Goal: Information Seeking & Learning: Understand process/instructions

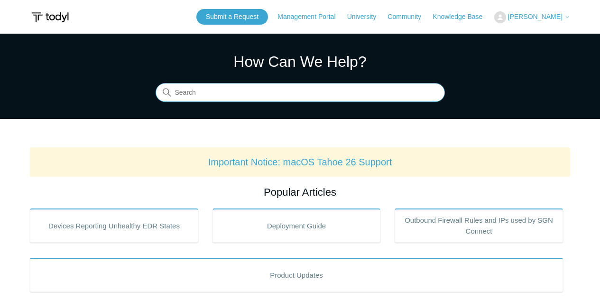
click at [241, 90] on input "Search" at bounding box center [300, 93] width 289 height 19
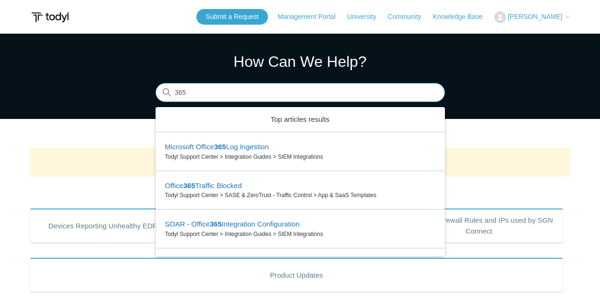
type input "365"
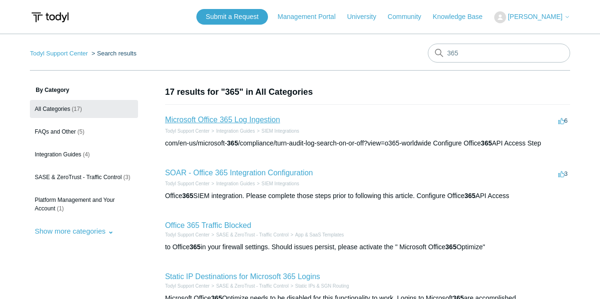
click at [243, 120] on link "Microsoft Office 365 Log Ingestion" at bounding box center [222, 120] width 115 height 8
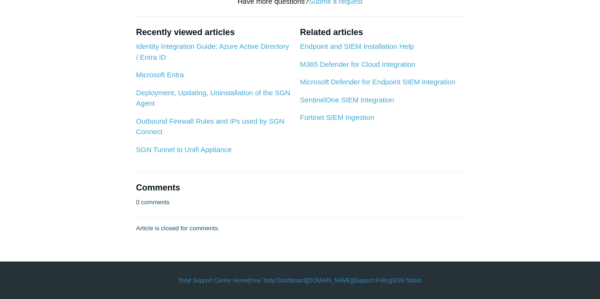
scroll to position [3606, 0]
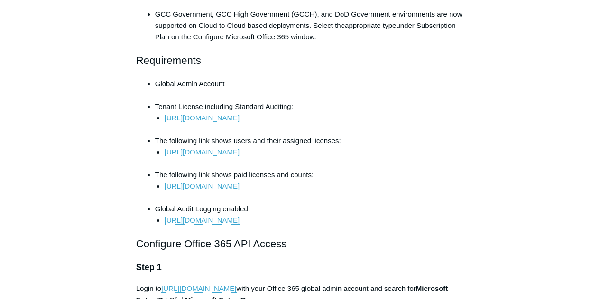
scroll to position [0, 0]
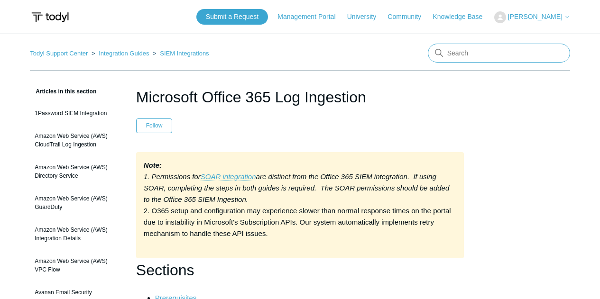
click at [487, 52] on input "Search" at bounding box center [499, 53] width 142 height 19
type input "workspace"
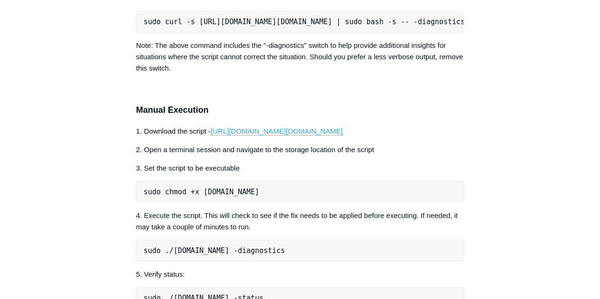
scroll to position [840, 0]
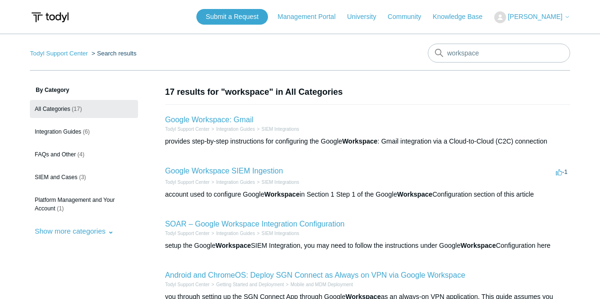
drag, startPoint x: 203, startPoint y: 162, endPoint x: 195, endPoint y: 161, distance: 8.6
drag, startPoint x: 195, startPoint y: 161, endPoint x: 474, endPoint y: 93, distance: 287.9
click at [474, 93] on h1 "17 results for "workspace" in All Categories" at bounding box center [367, 92] width 405 height 13
click at [419, 112] on li "Google Workspace: Gmail Todyl Support Center Integration Guides SIEM Integratio…" at bounding box center [367, 130] width 405 height 52
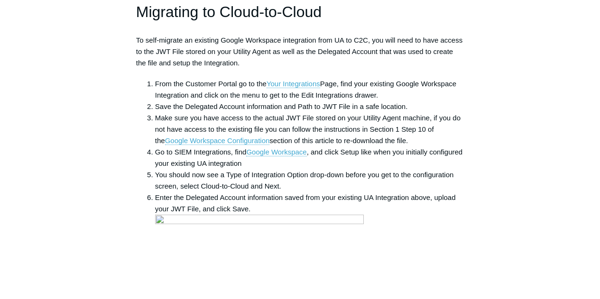
scroll to position [2515, 0]
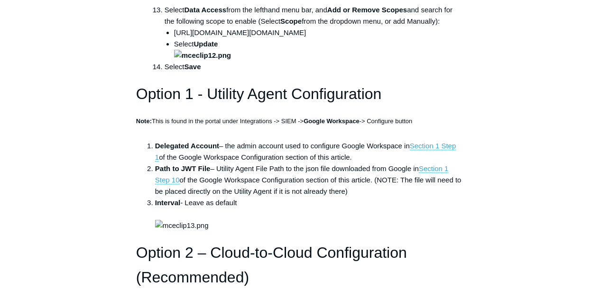
scroll to position [2183, 0]
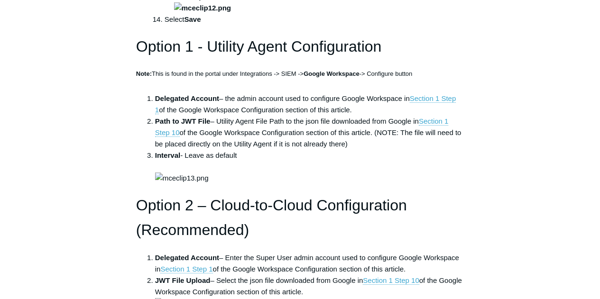
drag, startPoint x: 380, startPoint y: 191, endPoint x: 184, endPoint y: 188, distance: 196.5
copy li "https://www.googleapis.com/auth/admin.reports.audit.readonly"
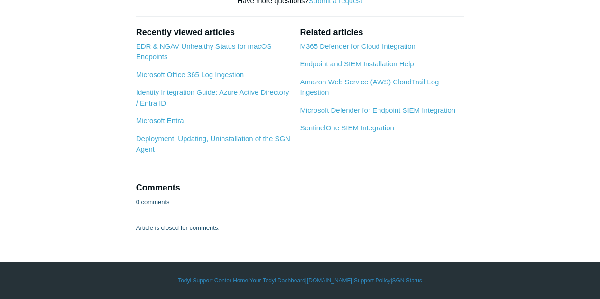
scroll to position [4128, 0]
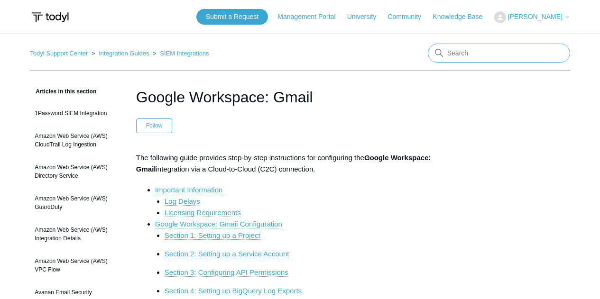
click at [484, 51] on input "Search" at bounding box center [499, 53] width 142 height 19
type input "google identity"
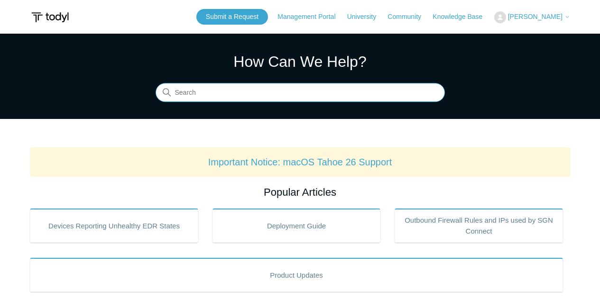
click at [397, 90] on input "Search" at bounding box center [300, 93] width 289 height 19
click at [258, 93] on input "Search" at bounding box center [300, 93] width 289 height 19
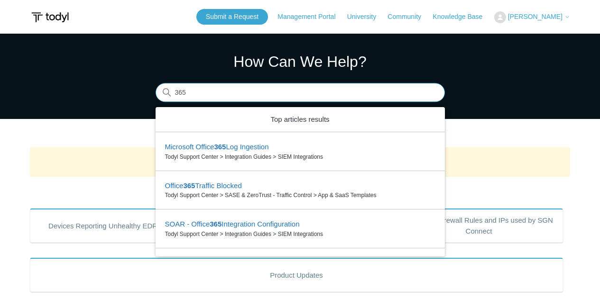
type input "365"
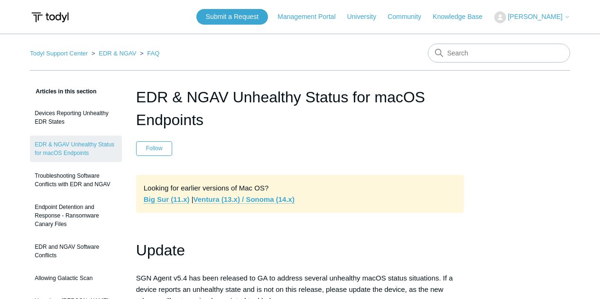
scroll to position [840, 0]
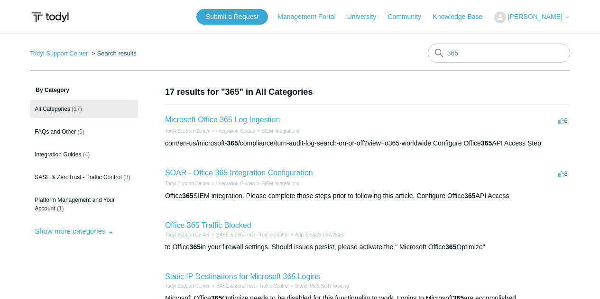
click at [219, 118] on link "Microsoft Office 365 Log Ingestion" at bounding box center [222, 120] width 115 height 8
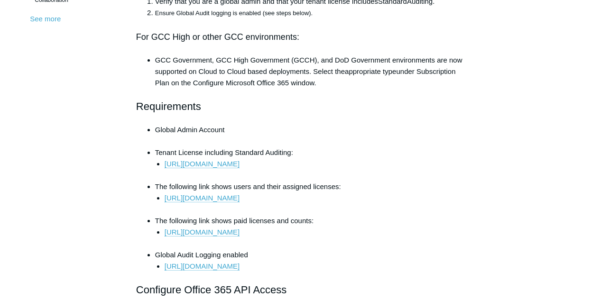
scroll to position [380, 0]
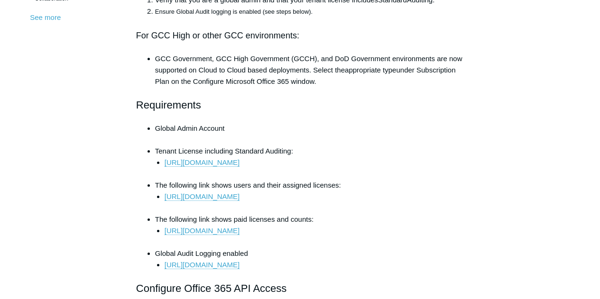
drag, startPoint x: 267, startPoint y: 158, endPoint x: 251, endPoint y: 122, distance: 39.5
drag, startPoint x: 260, startPoint y: 157, endPoint x: 235, endPoint y: 164, distance: 26.6
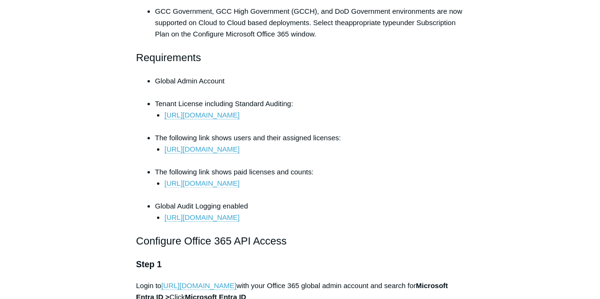
click at [240, 184] on link "[URL][DOMAIN_NAME]" at bounding box center [202, 183] width 75 height 9
drag, startPoint x: 341, startPoint y: 184, endPoint x: 161, endPoint y: 184, distance: 180.3
click at [161, 184] on ul "[URL][DOMAIN_NAME]" at bounding box center [309, 189] width 309 height 23
click at [368, 172] on li "The following link shows paid licenses and counts: [URL][DOMAIN_NAME]" at bounding box center [309, 184] width 309 height 34
drag, startPoint x: 334, startPoint y: 183, endPoint x: 159, endPoint y: 184, distance: 174.6
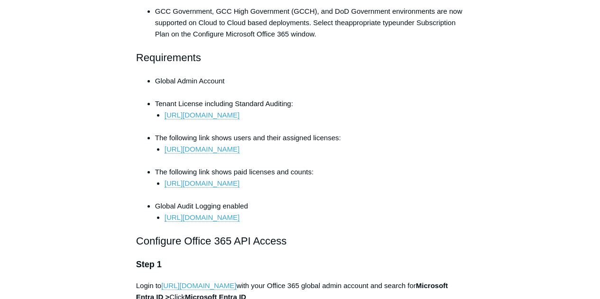
click at [165, 184] on li "[URL][DOMAIN_NAME]" at bounding box center [314, 189] width 299 height 23
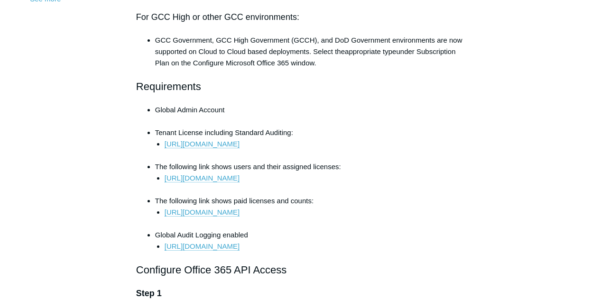
scroll to position [332, 0]
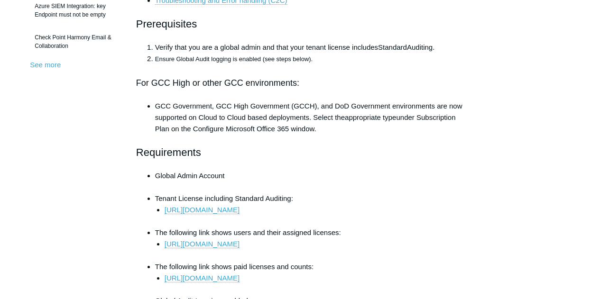
click at [309, 157] on h2 "Requirements" at bounding box center [300, 152] width 328 height 17
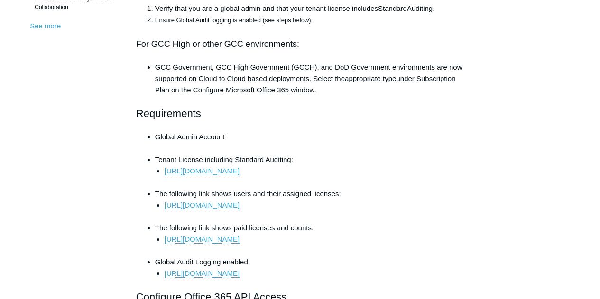
scroll to position [427, 0]
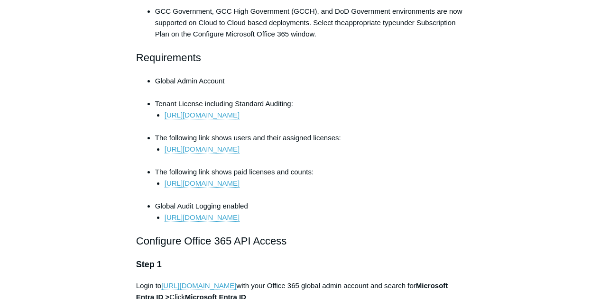
drag, startPoint x: 337, startPoint y: 182, endPoint x: 163, endPoint y: 186, distance: 174.2
click at [163, 186] on ul "[URL][DOMAIN_NAME]" at bounding box center [309, 189] width 309 height 23
copy link "[URL][DOMAIN_NAME]"
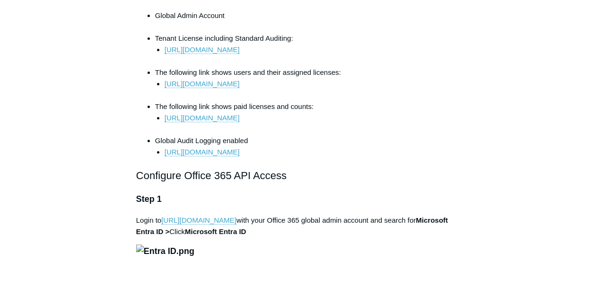
scroll to position [474, 0]
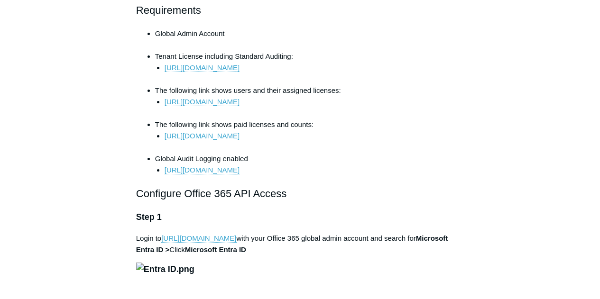
click at [418, 128] on li "The following link shows paid licenses and counts: [URL][DOMAIN_NAME]" at bounding box center [309, 136] width 309 height 34
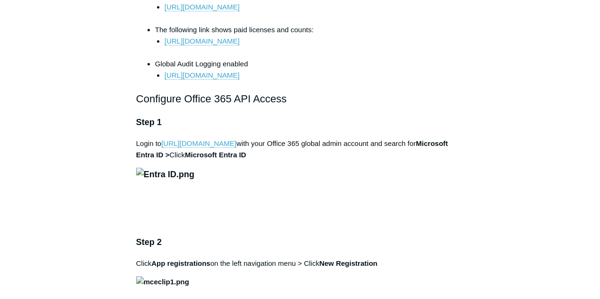
scroll to position [522, 0]
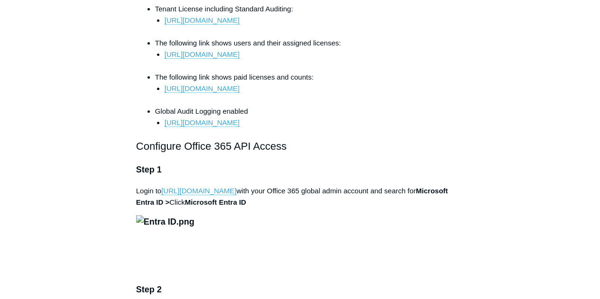
click at [381, 85] on li "[URL][DOMAIN_NAME]" at bounding box center [314, 94] width 299 height 23
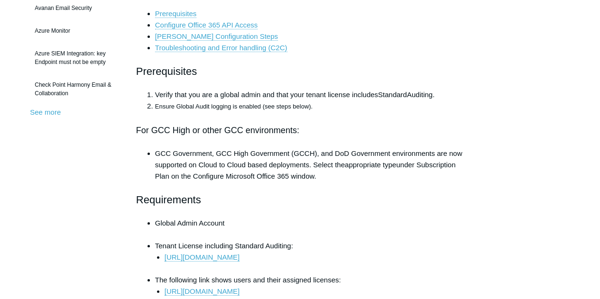
scroll to position [427, 0]
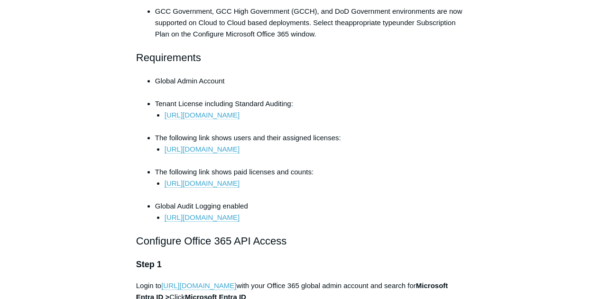
click at [228, 114] on link "[URL][DOMAIN_NAME]" at bounding box center [202, 115] width 75 height 9
